Goal: Find specific page/section: Find specific page/section

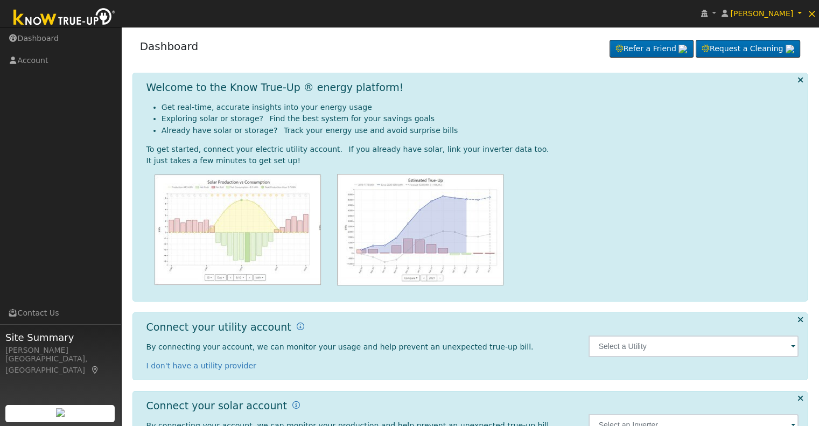
click at [792, 346] on span at bounding box center [793, 347] width 4 height 12
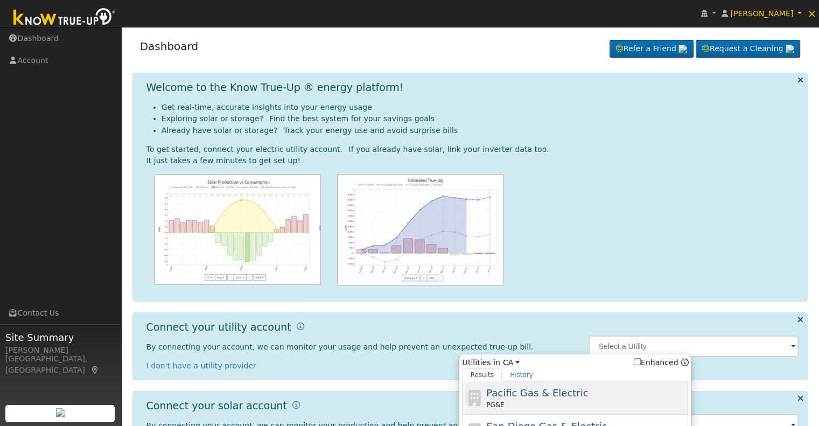
click at [537, 395] on span "Pacific Gas & Electric" at bounding box center [537, 392] width 102 height 11
type input "PG&E"
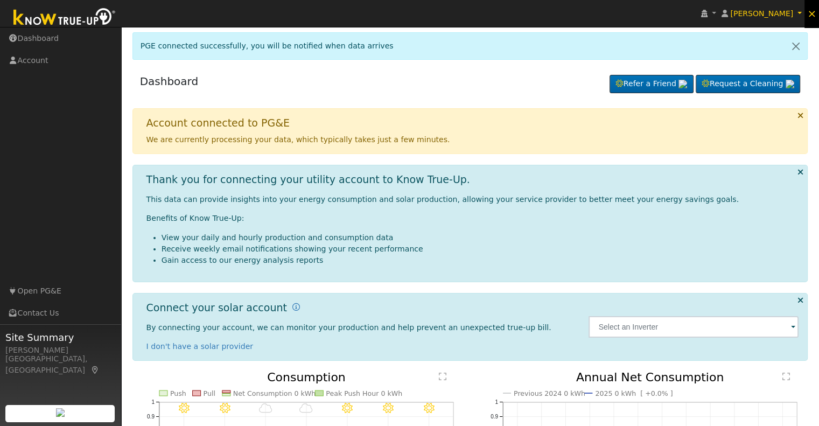
click at [813, 17] on span "×" at bounding box center [811, 13] width 9 height 13
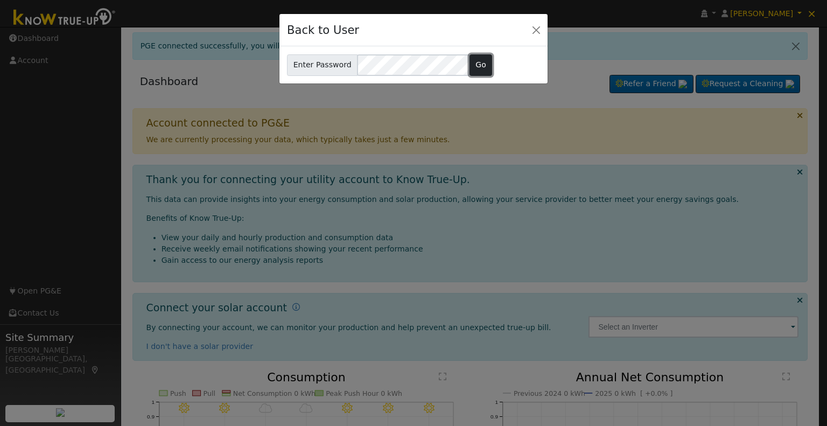
click at [478, 62] on button "Go" at bounding box center [480, 65] width 23 height 22
